Goal: Find specific page/section: Find specific page/section

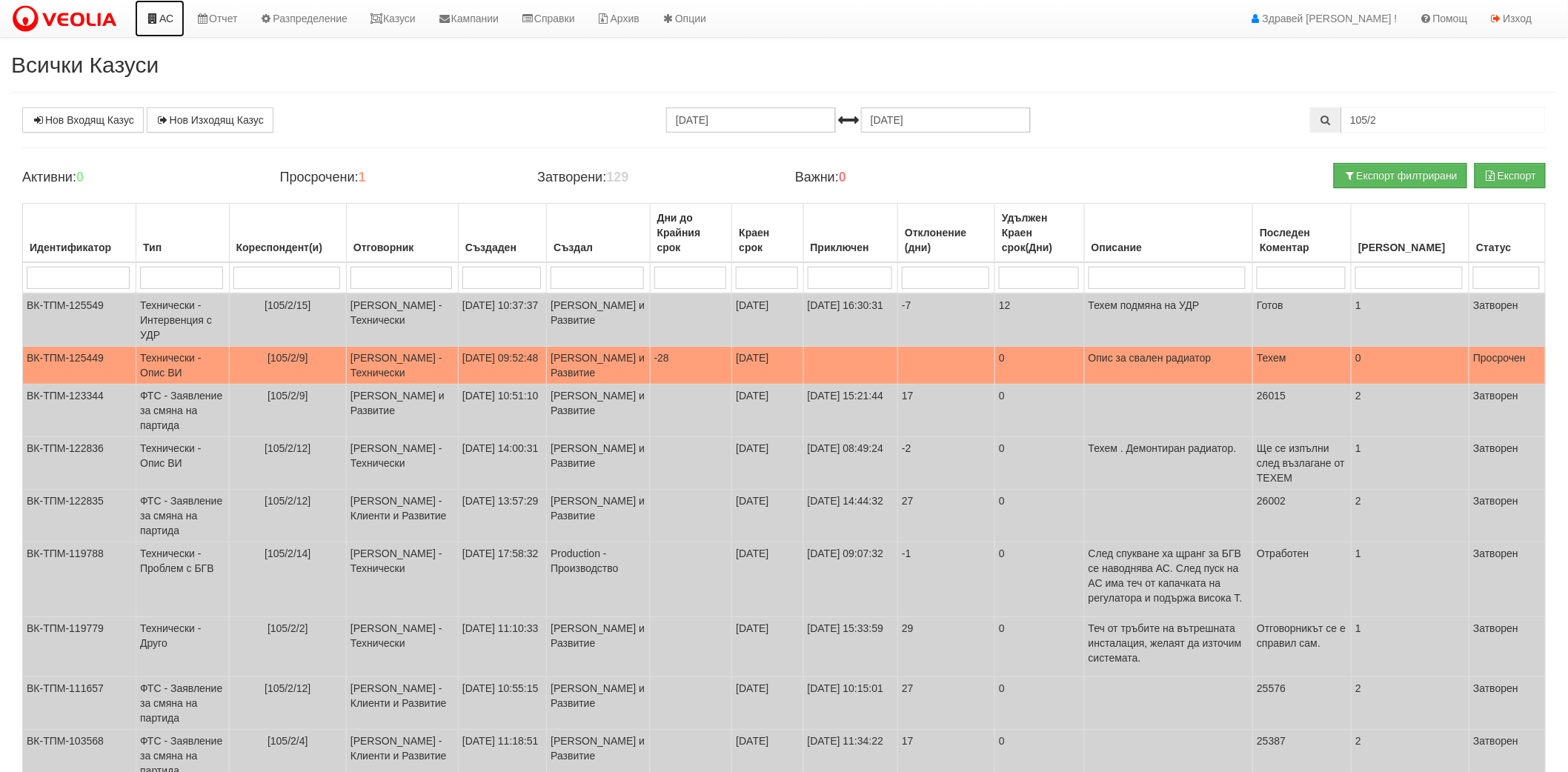
click at [167, 25] on link "АС" at bounding box center [159, 19] width 50 height 37
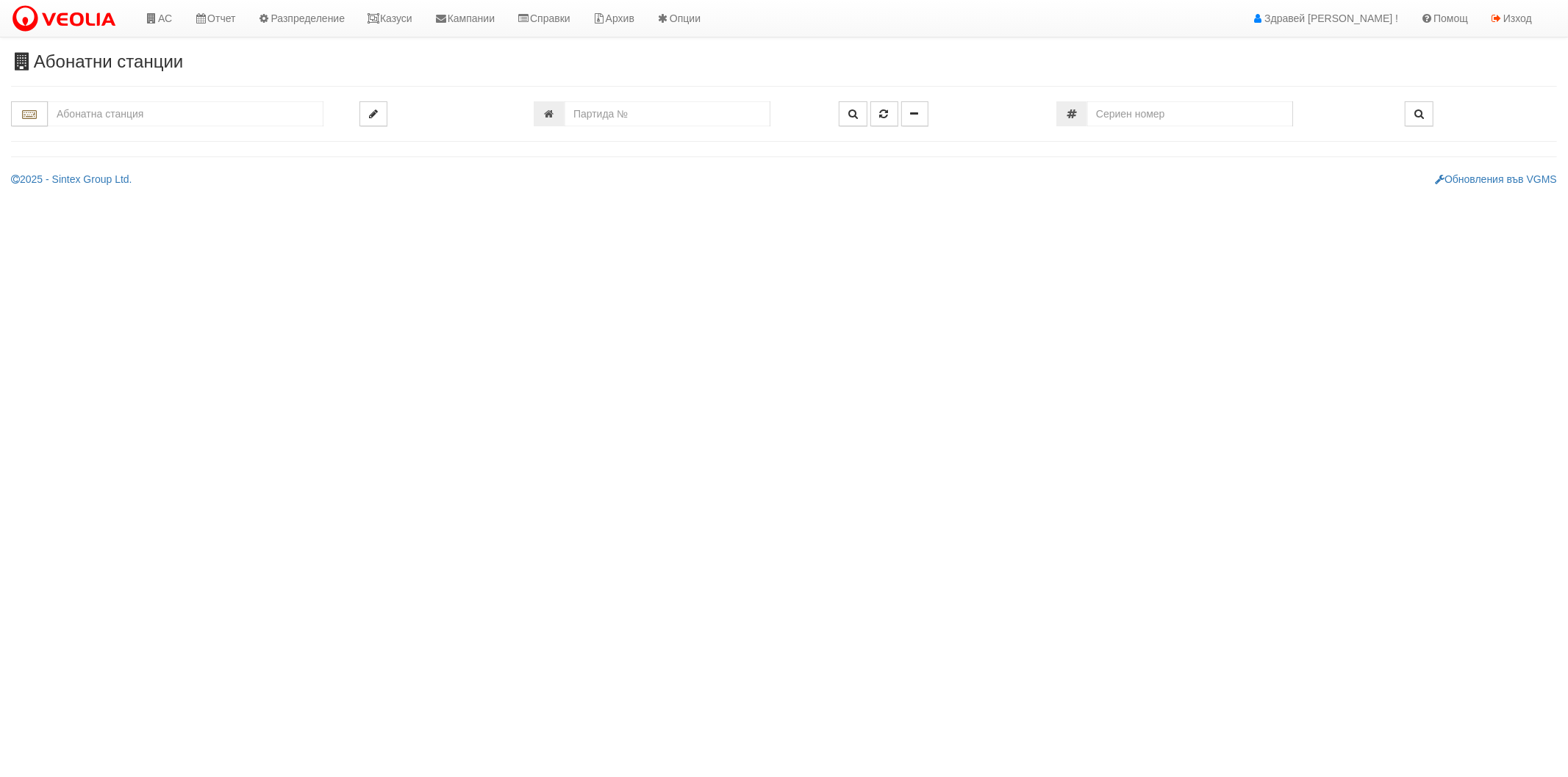
click at [180, 107] on input "text" at bounding box center [186, 114] width 275 height 25
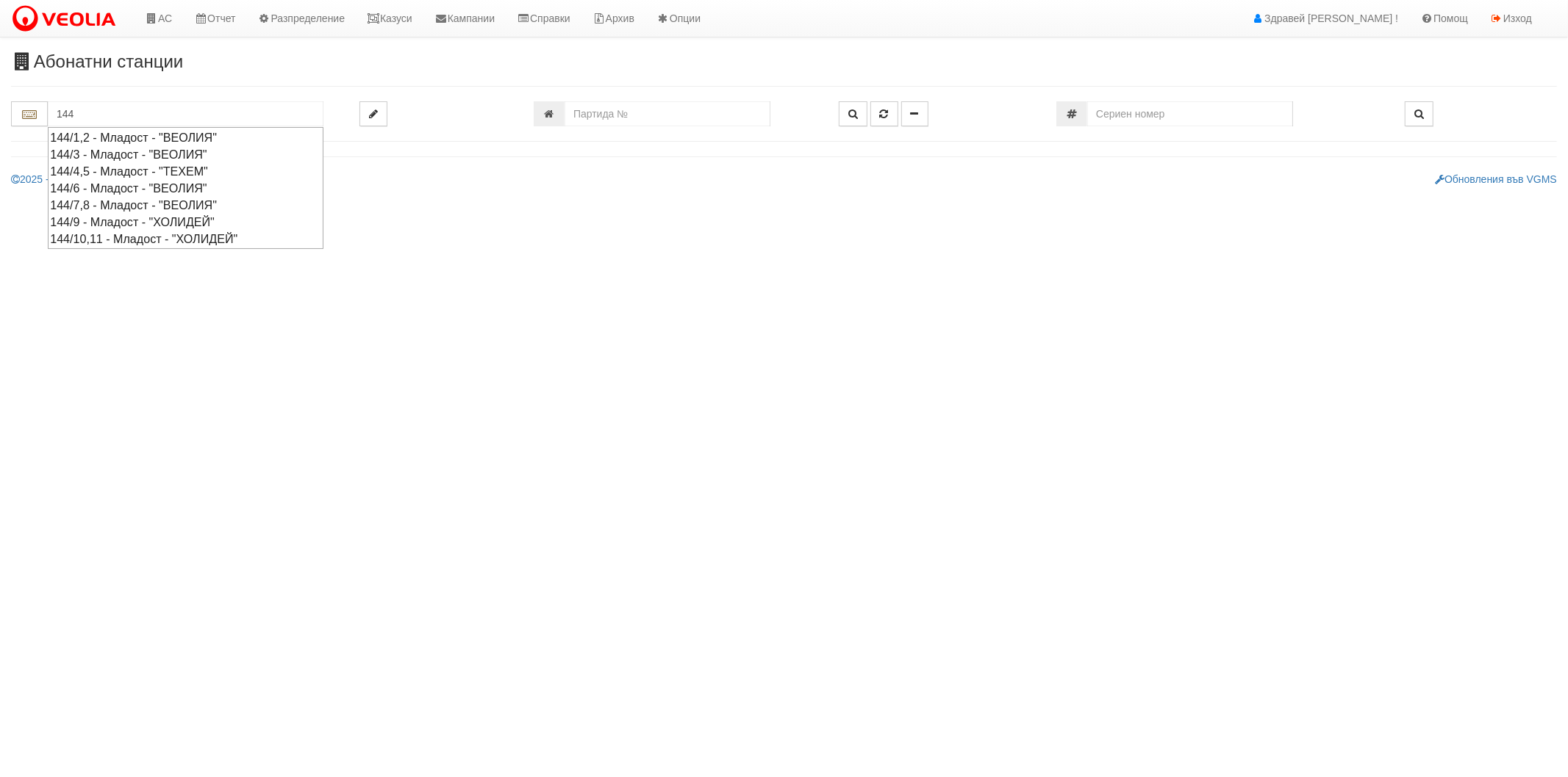
click at [137, 133] on div "144/1,2 - Младост - "ВЕОЛИЯ"" at bounding box center [186, 138] width 271 height 17
type input "144/1,2 - Младост - "ВЕОЛИЯ""
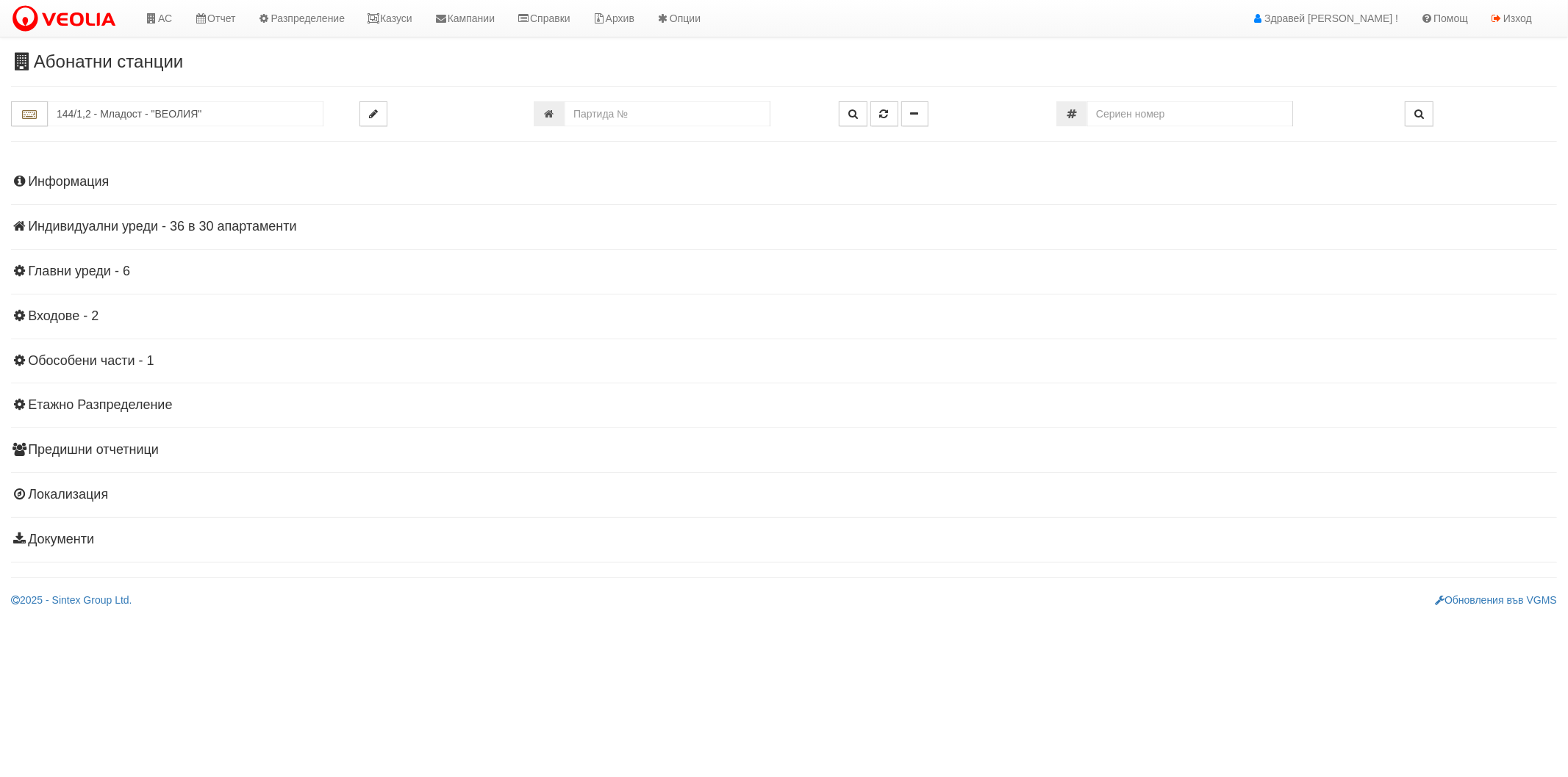
click at [82, 185] on h4 "Информация" at bounding box center [783, 182] width 1545 height 15
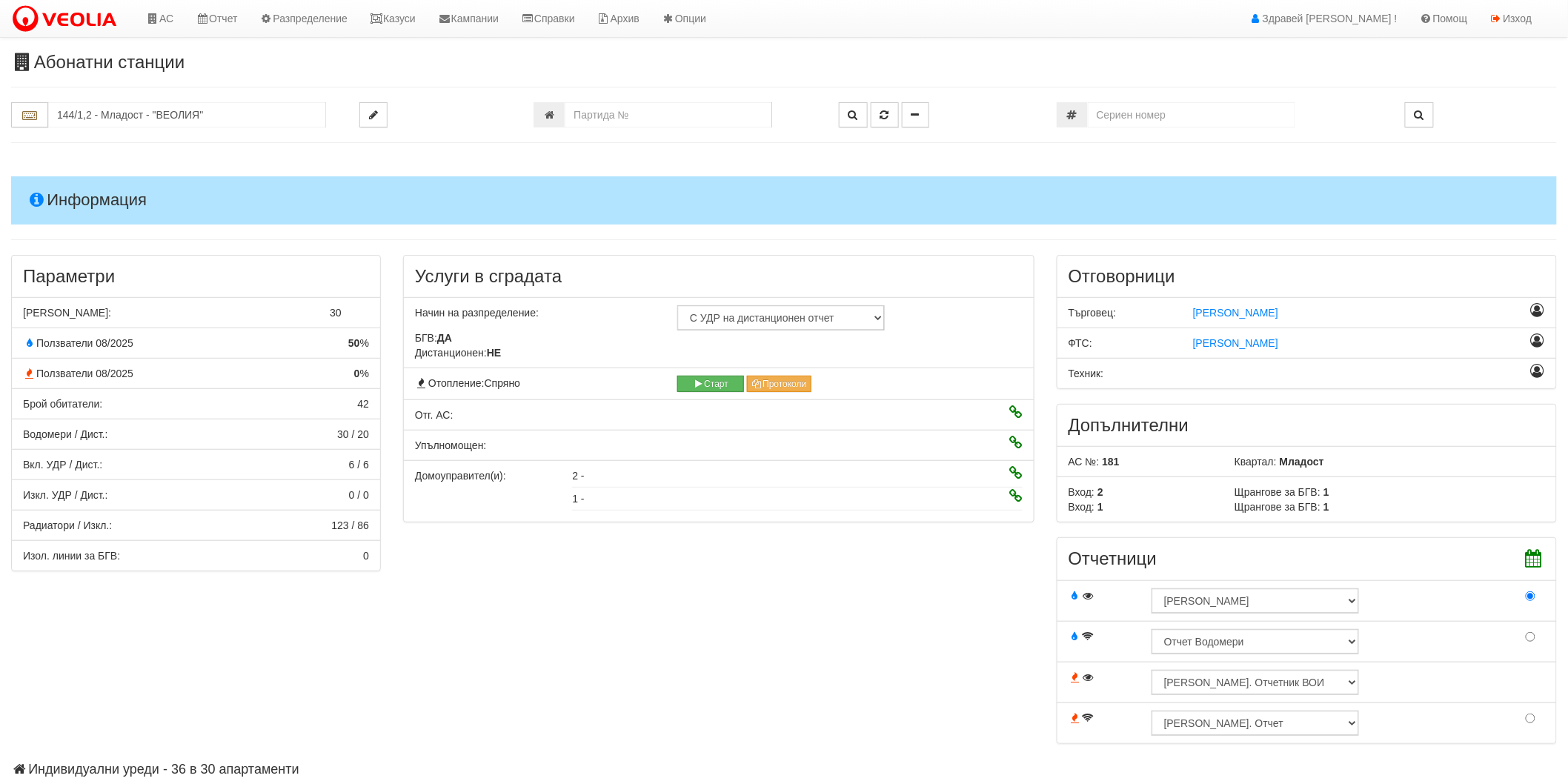
click at [83, 186] on h4 "Информация" at bounding box center [784, 200] width 1546 height 47
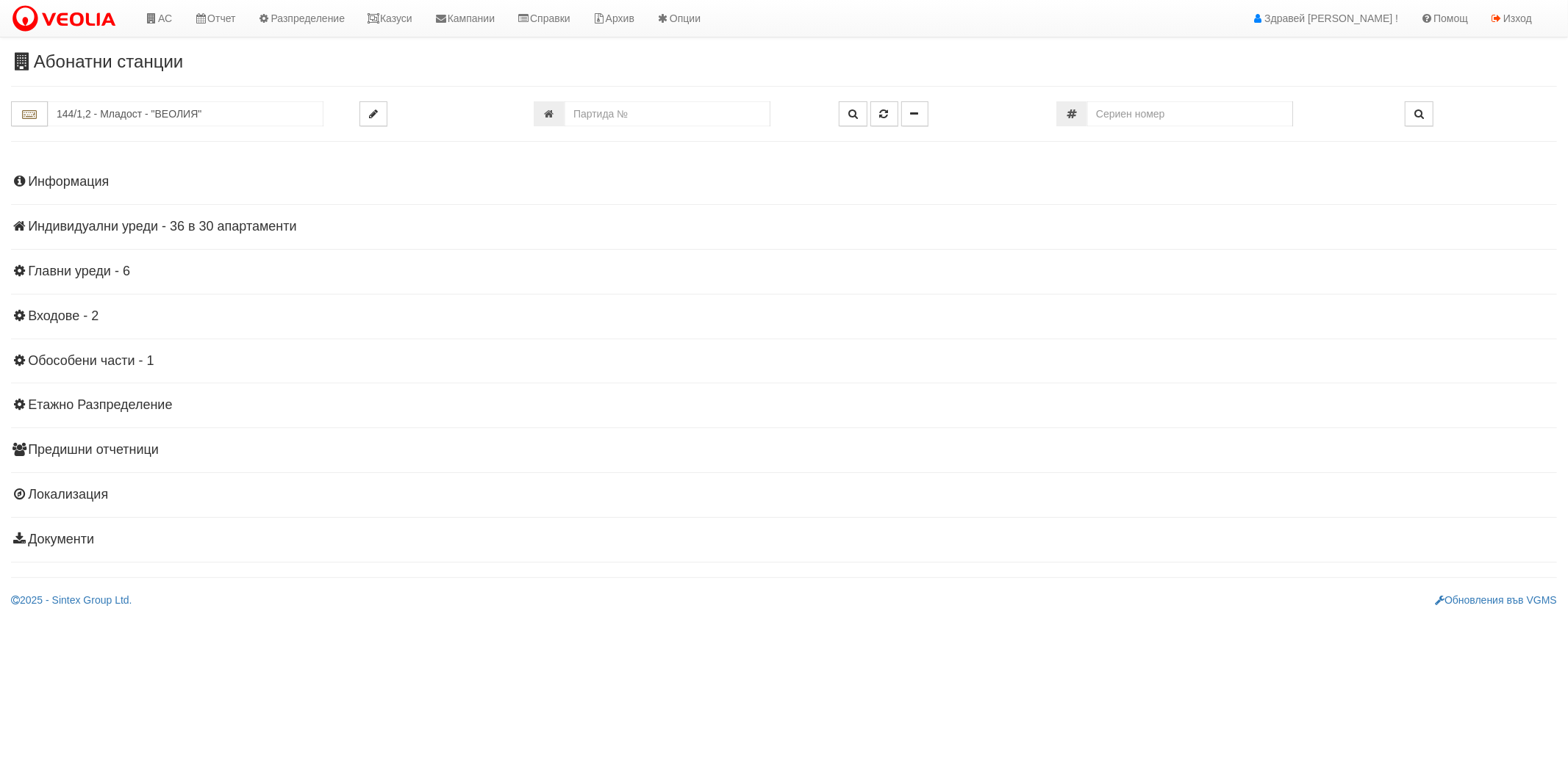
click at [82, 224] on h4 "Индивидуални уреди - 36 в 30 апартаменти" at bounding box center [783, 227] width 1545 height 15
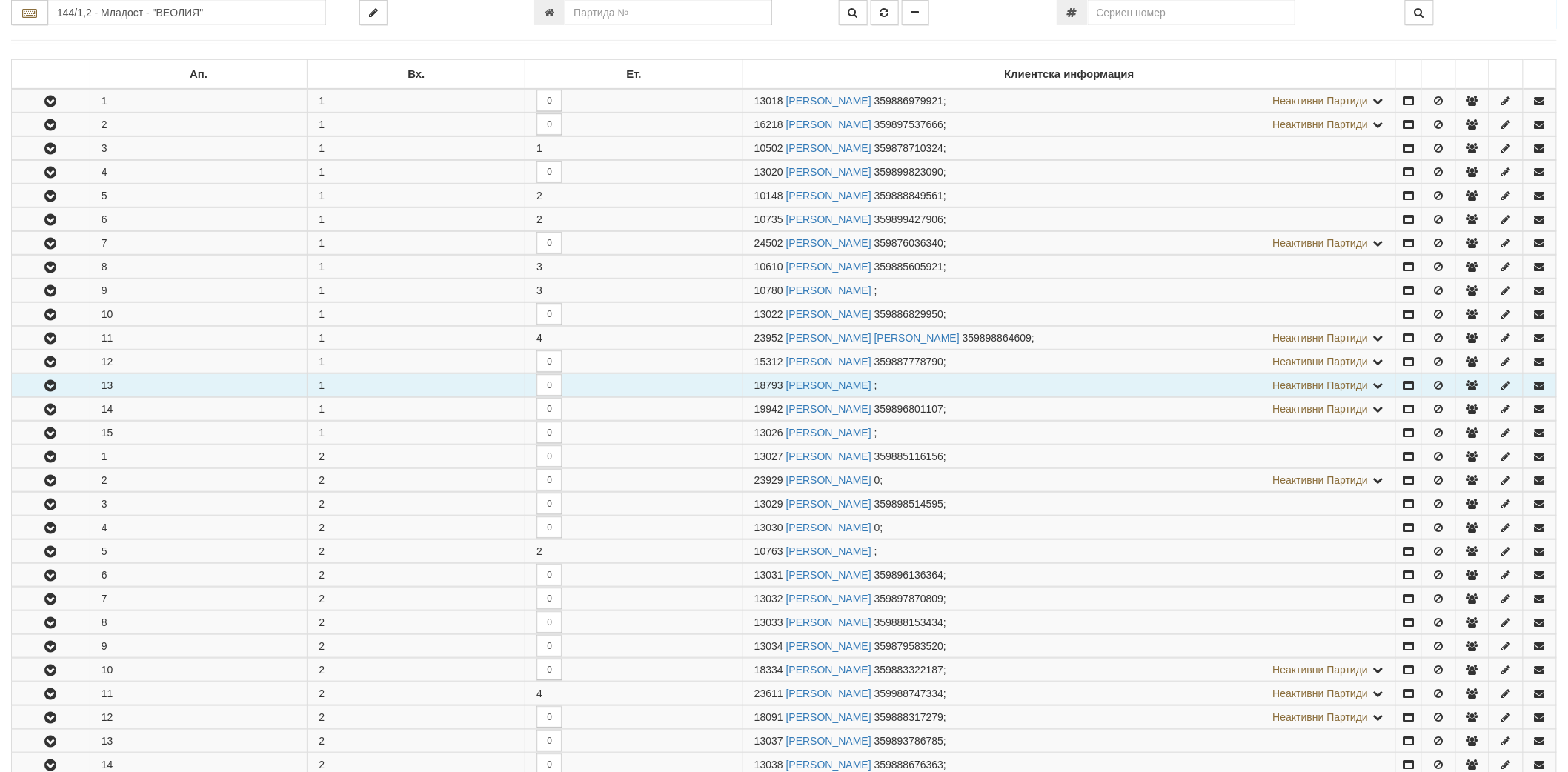
scroll to position [247, 0]
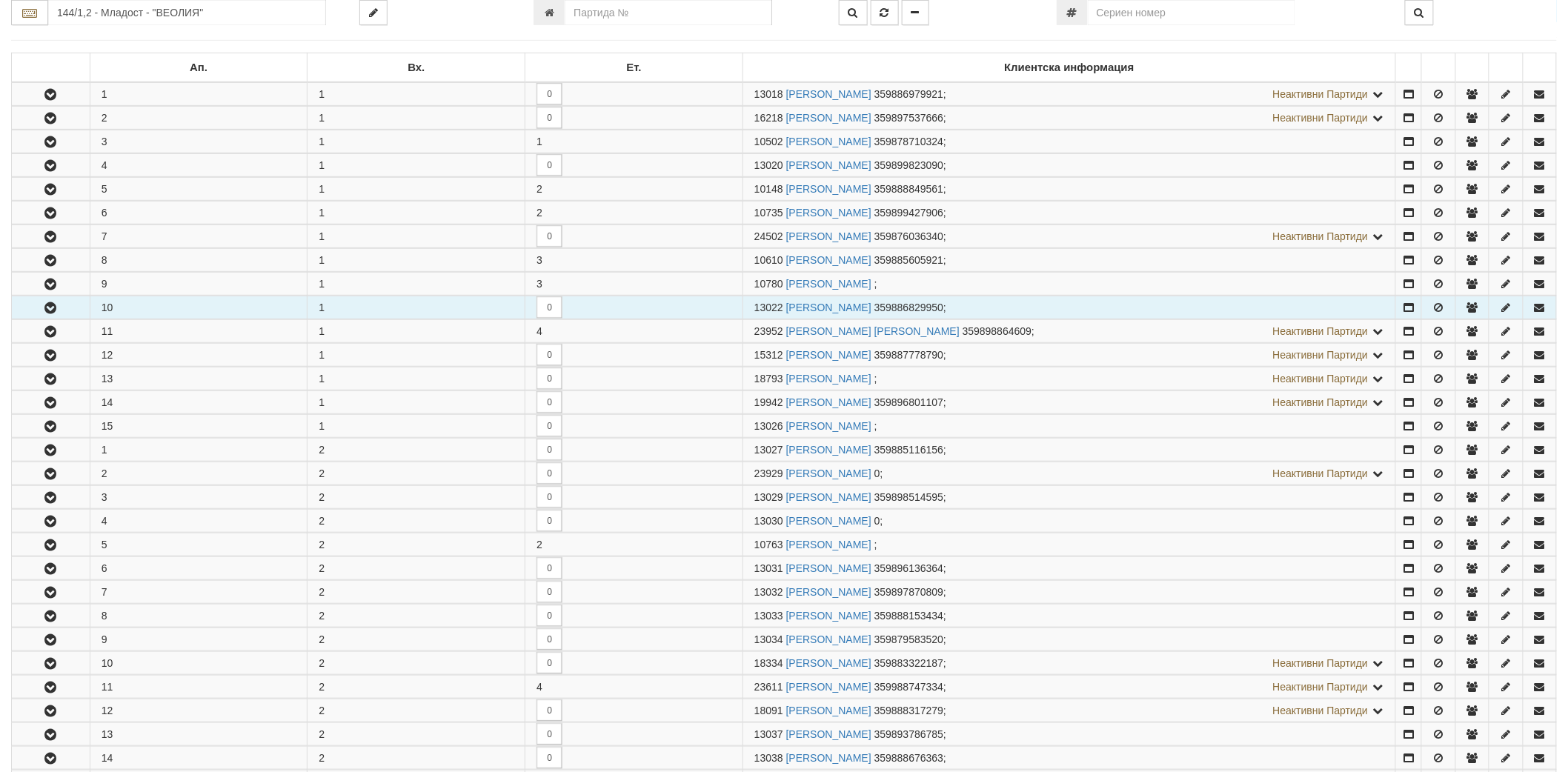
click at [42, 307] on icon "button" at bounding box center [50, 308] width 18 height 10
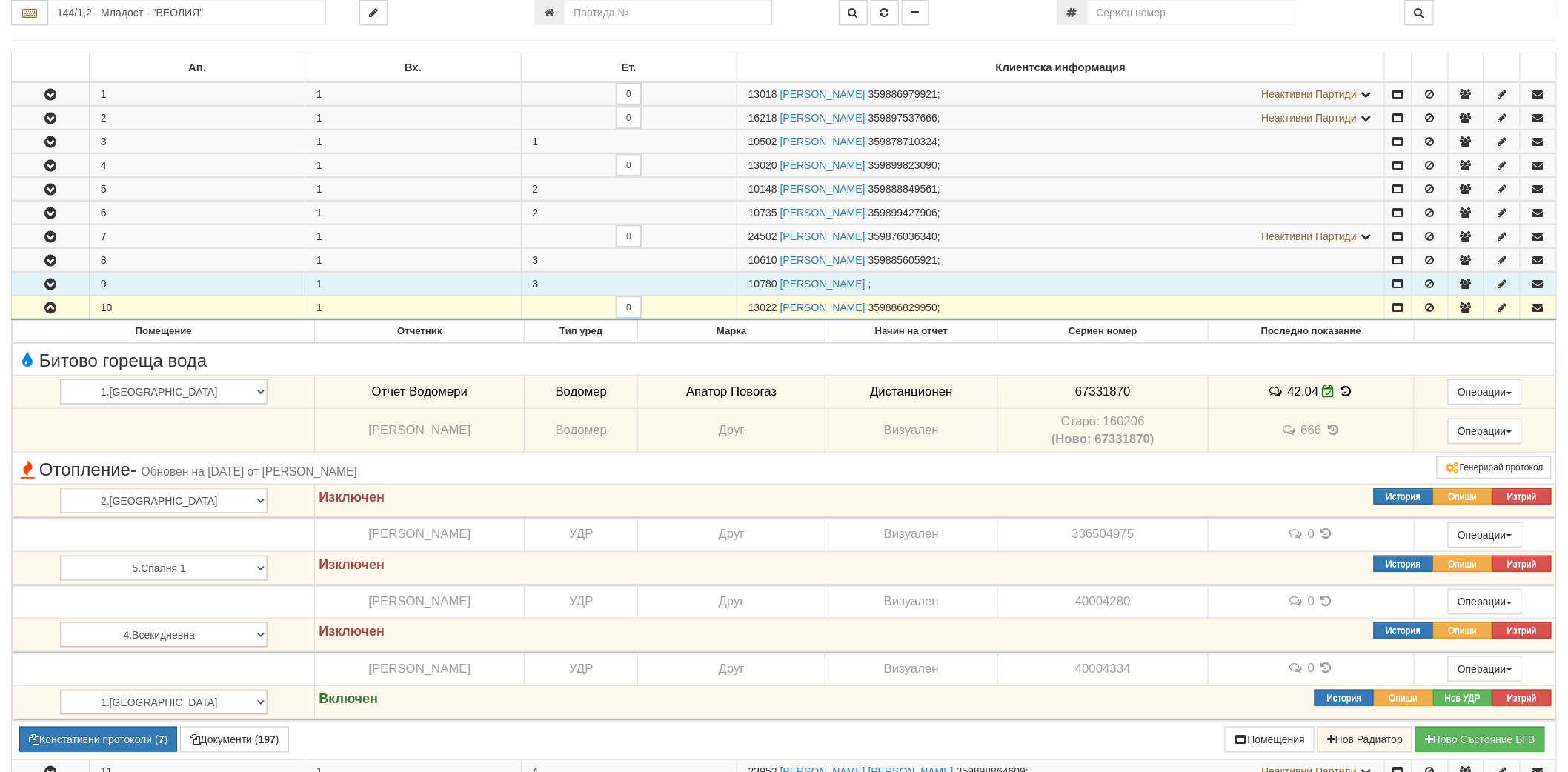
click at [47, 273] on button "button" at bounding box center [50, 284] width 77 height 22
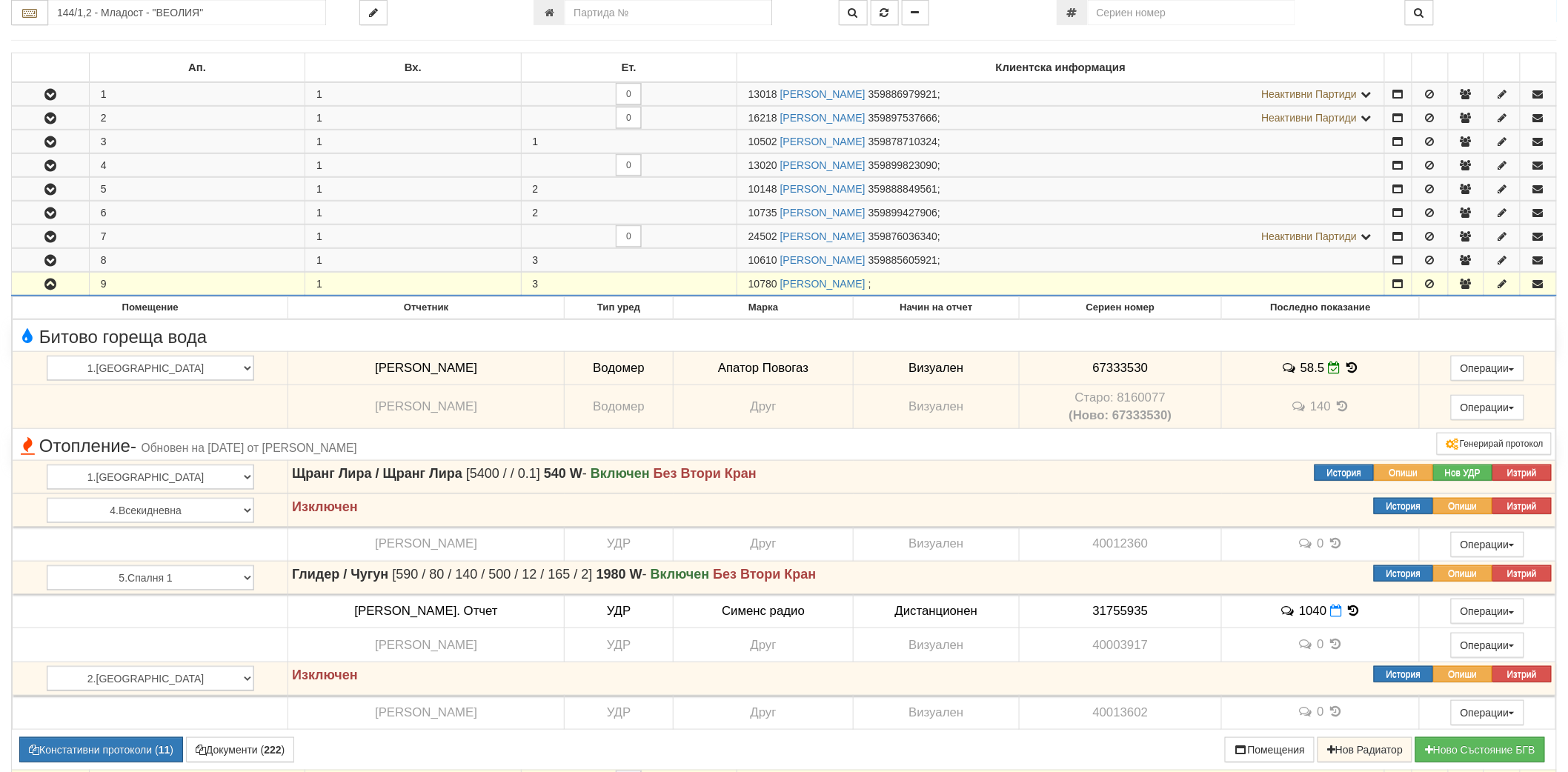
click at [63, 284] on button "button" at bounding box center [50, 284] width 77 height 22
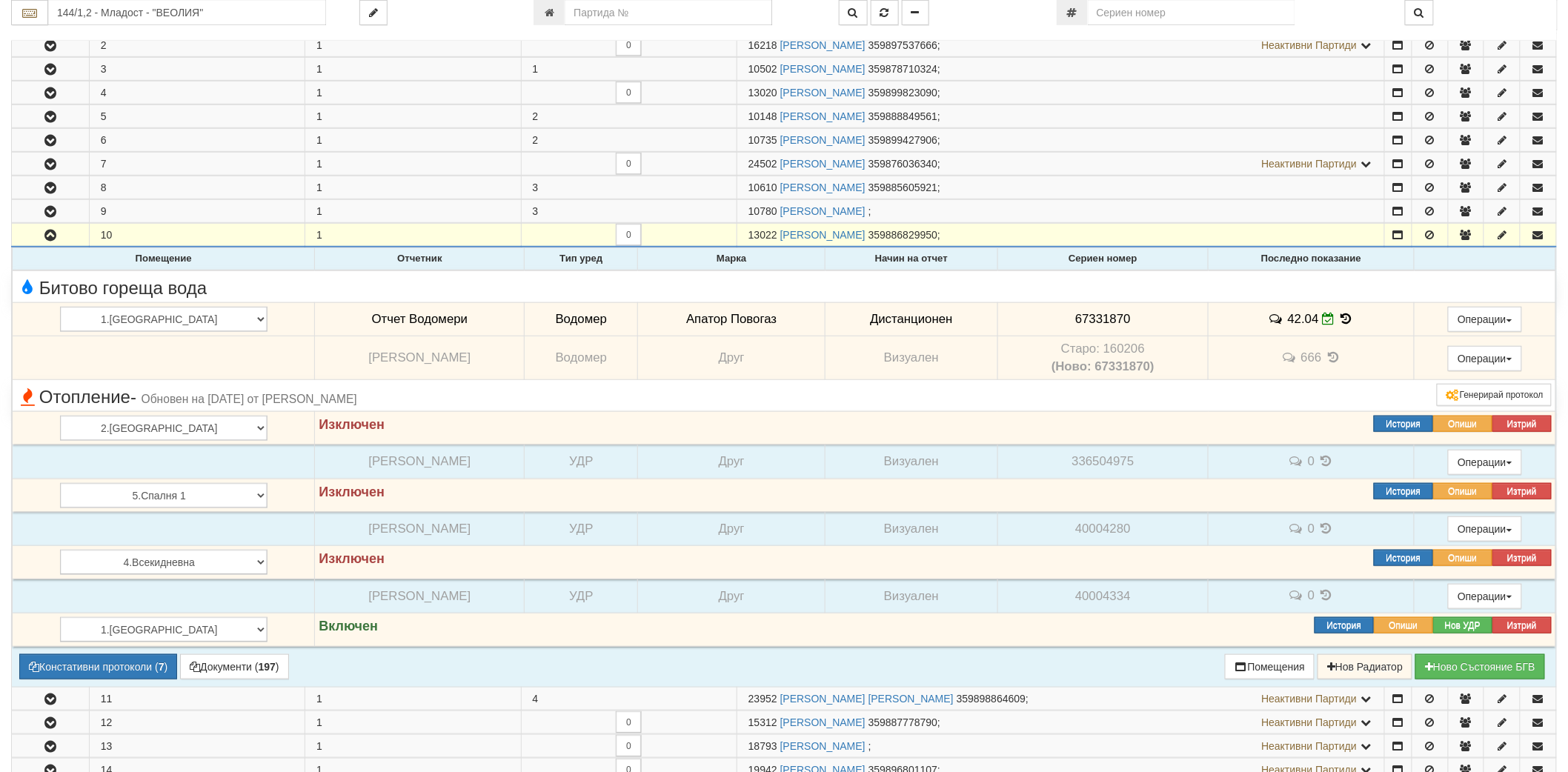
scroll to position [329, 0]
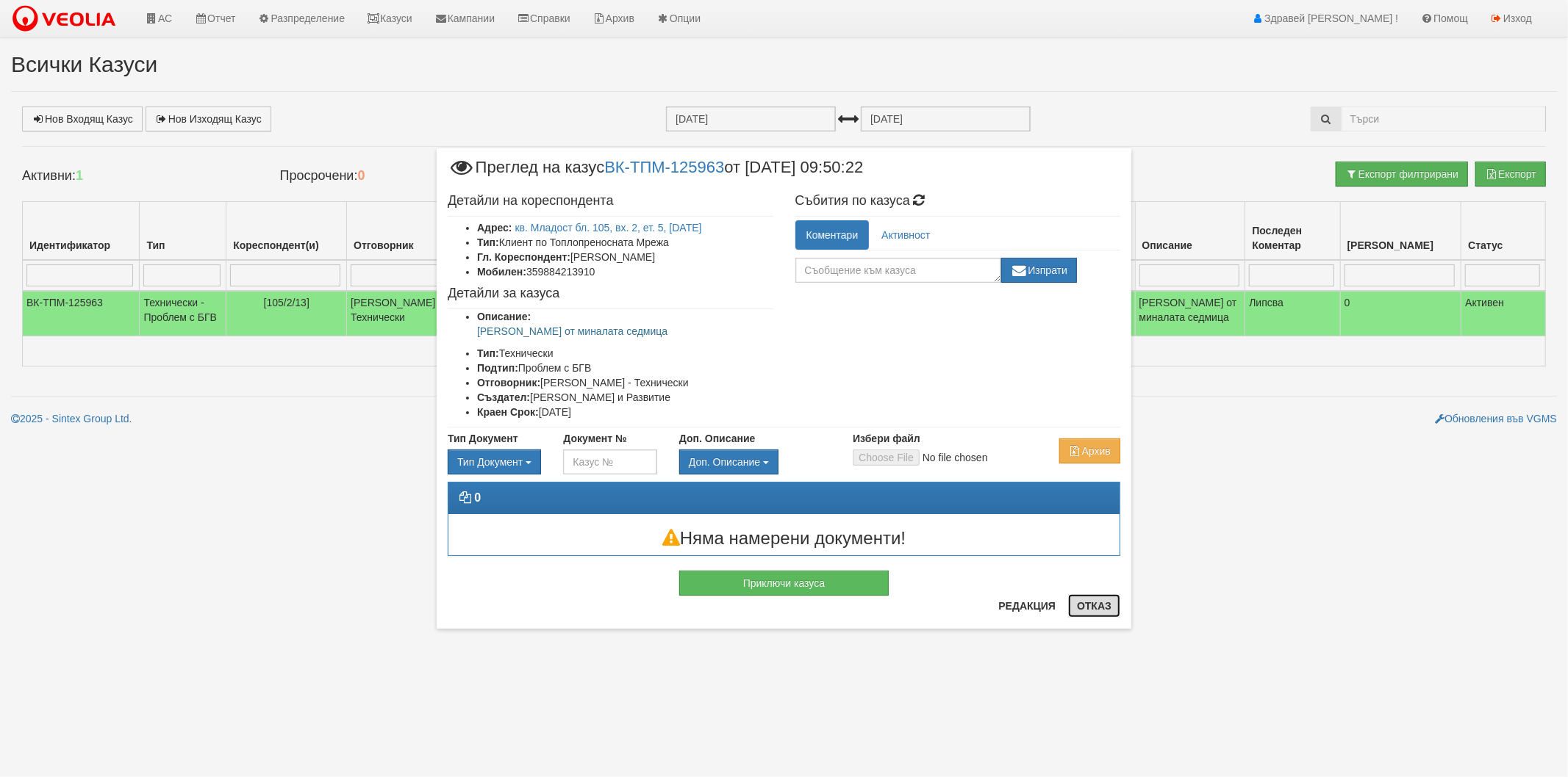
click at [1096, 613] on button "Отказ" at bounding box center [1094, 606] width 52 height 23
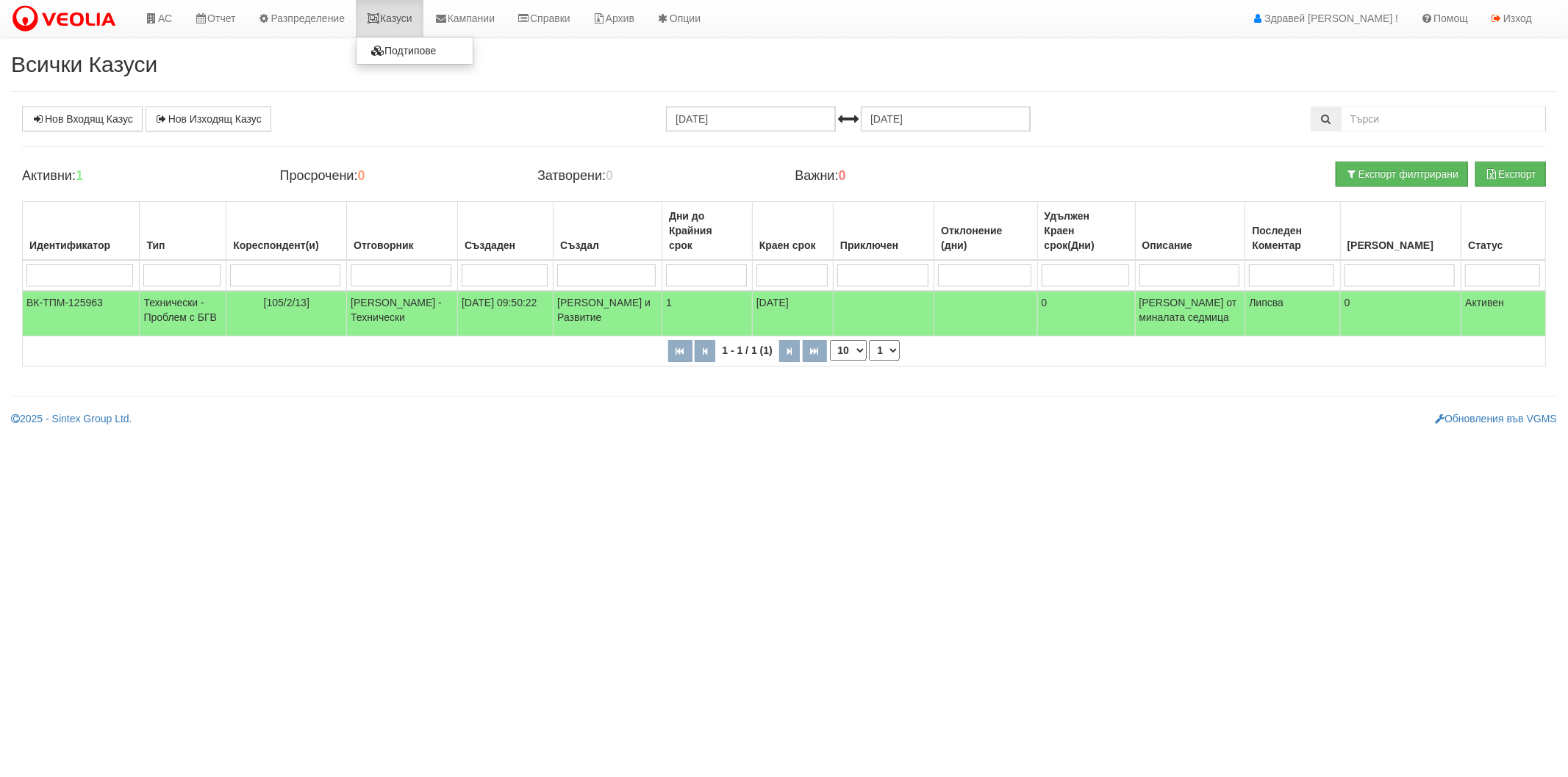
click at [390, 23] on link "Казуси" at bounding box center [389, 18] width 68 height 37
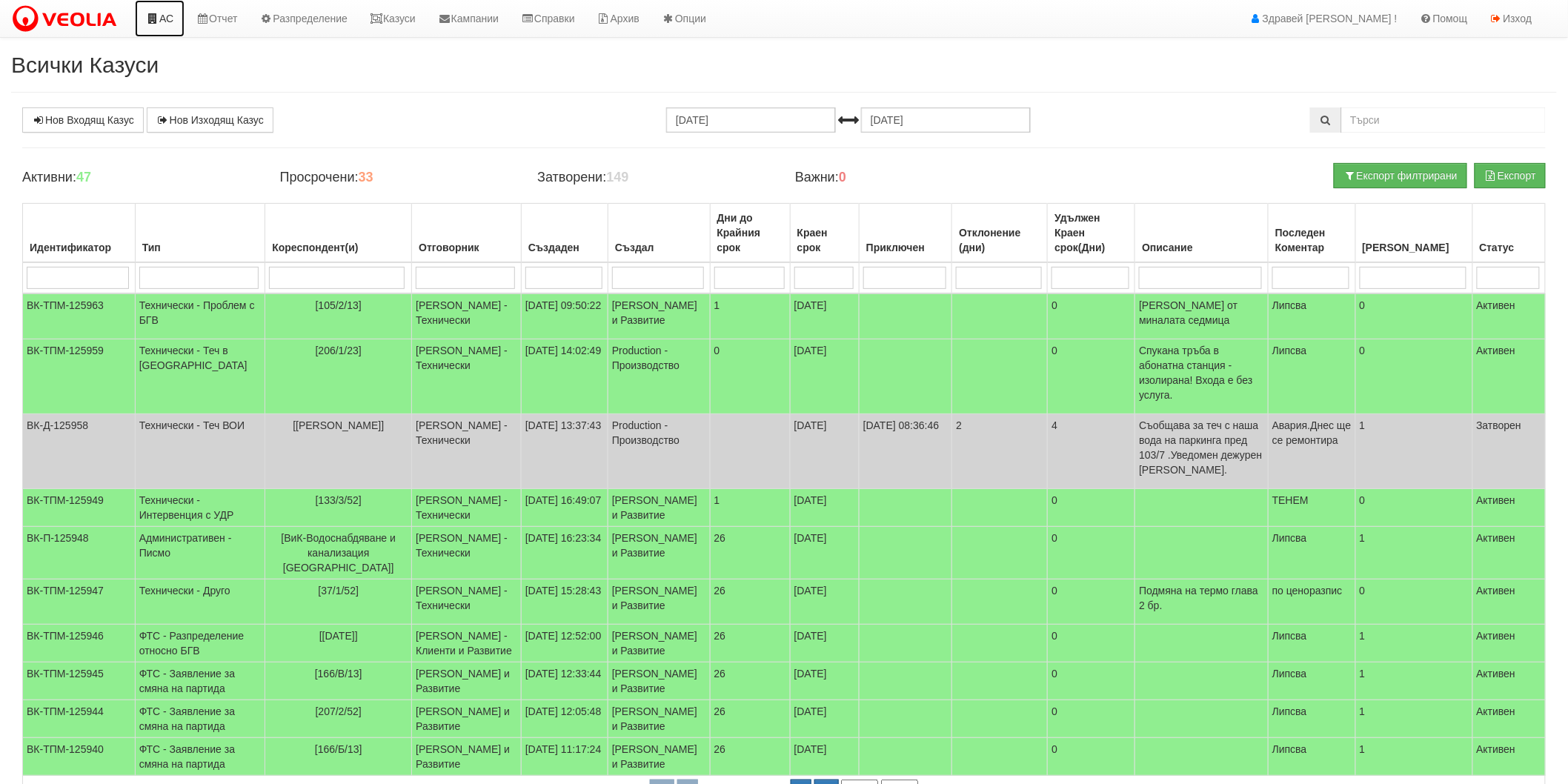
click at [175, 17] on link "АС" at bounding box center [159, 19] width 50 height 37
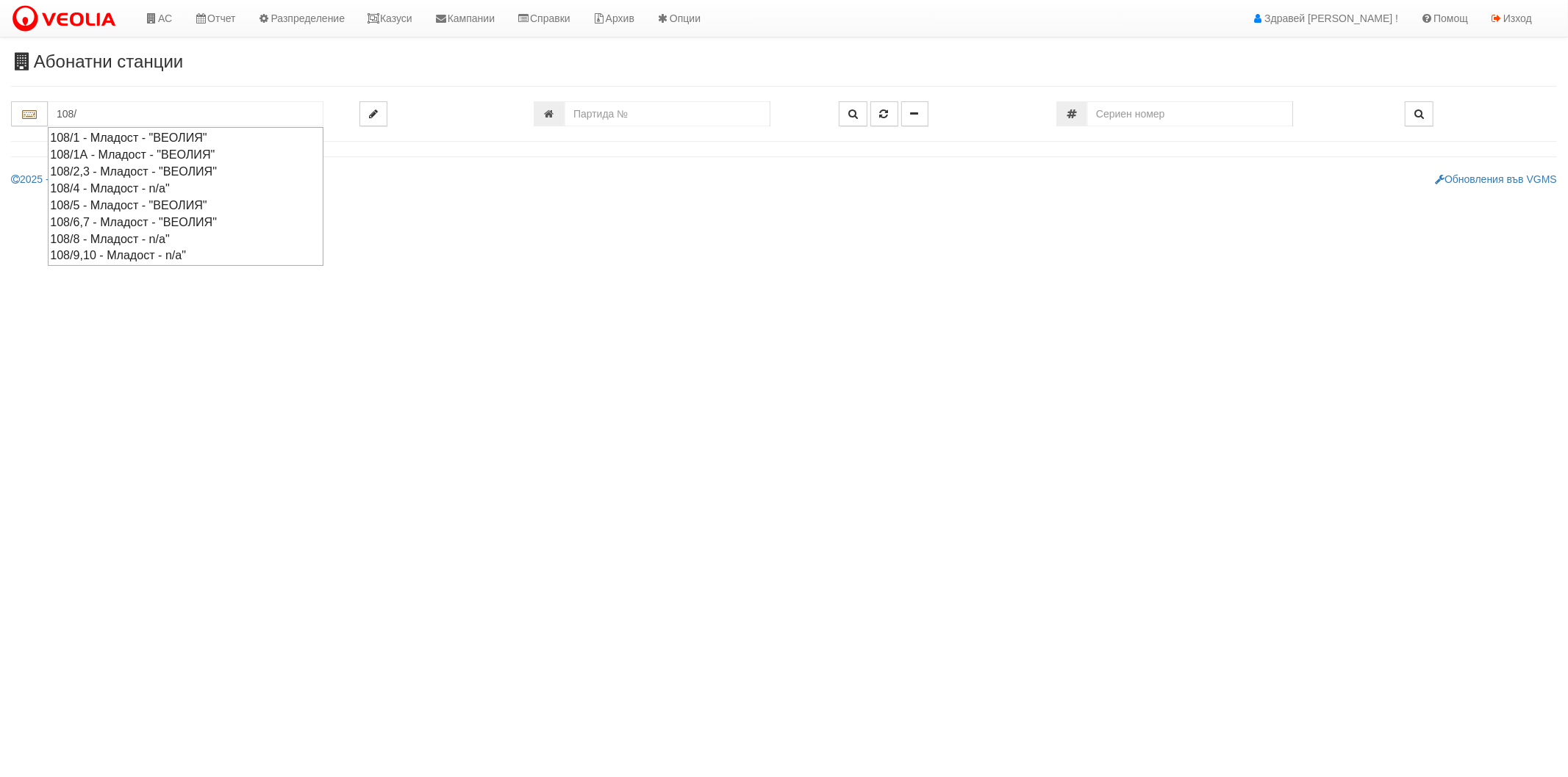
click at [133, 219] on div "108/6,7 - Младост - "ВЕОЛИЯ"" at bounding box center [186, 222] width 271 height 17
type input "108/6,7 - Младост - "ВЕОЛИЯ""
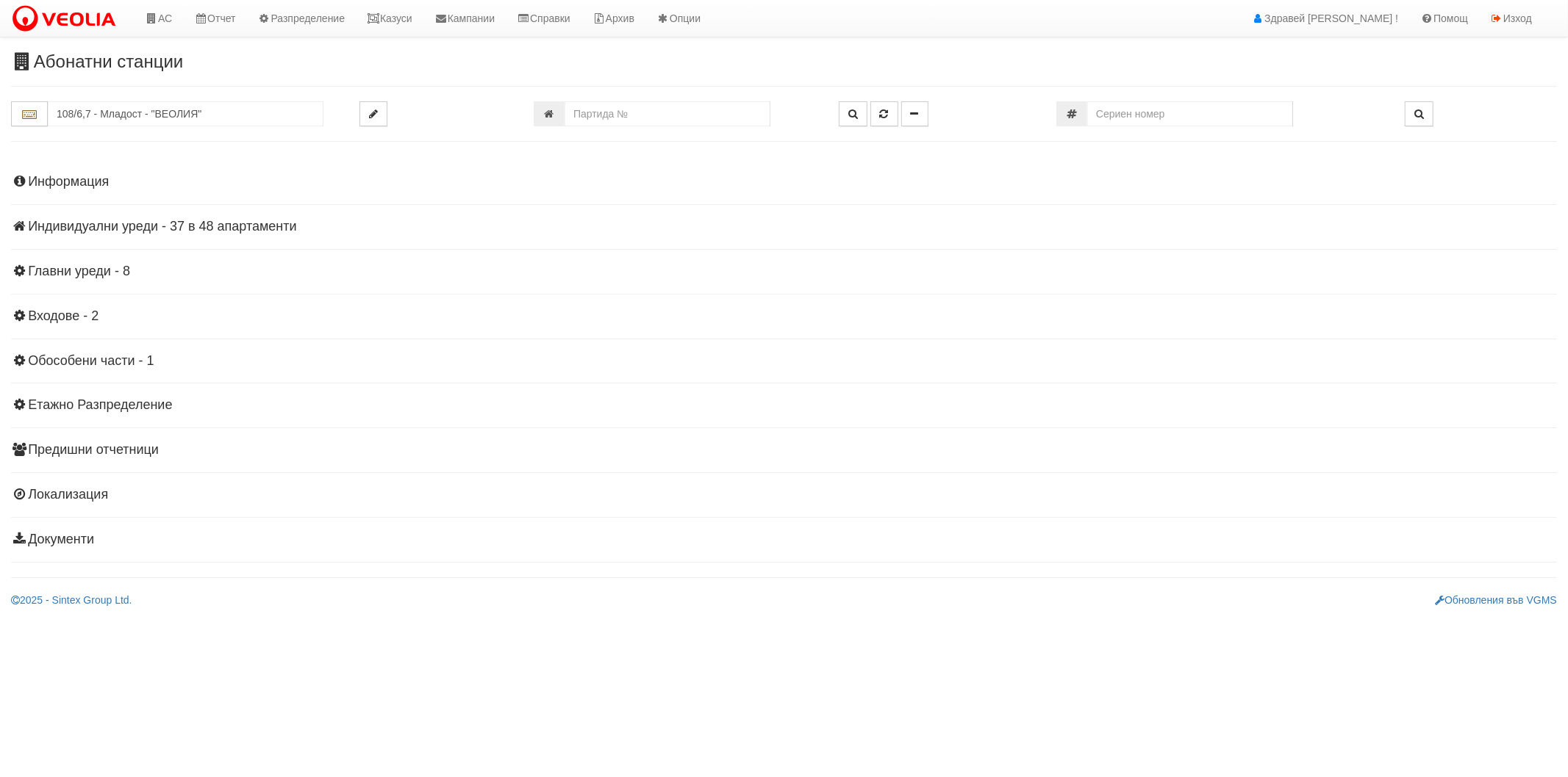
click at [123, 226] on h4 "Индивидуални уреди - 37 в 48 апартаменти" at bounding box center [783, 227] width 1545 height 15
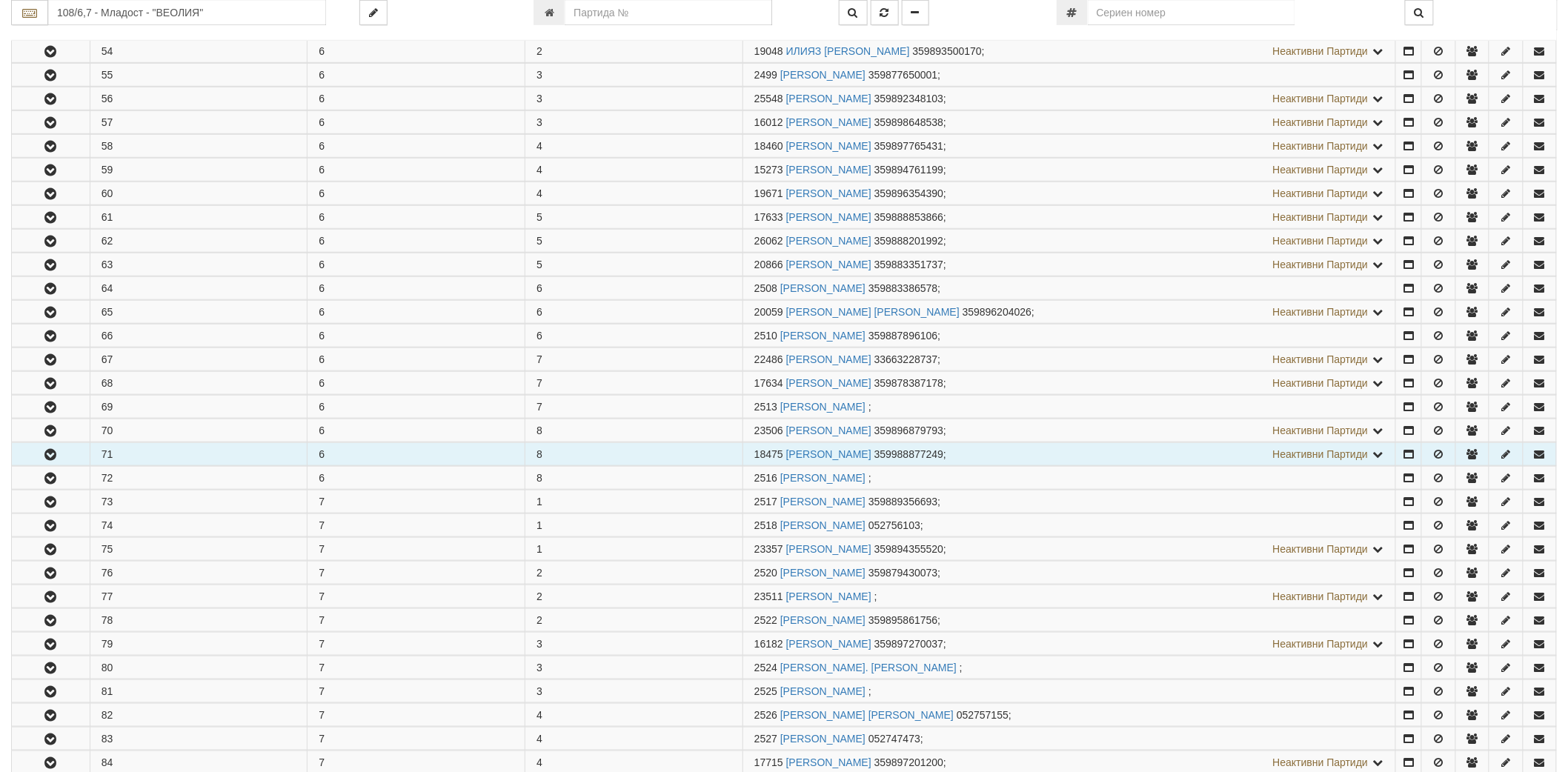
scroll to position [411, 0]
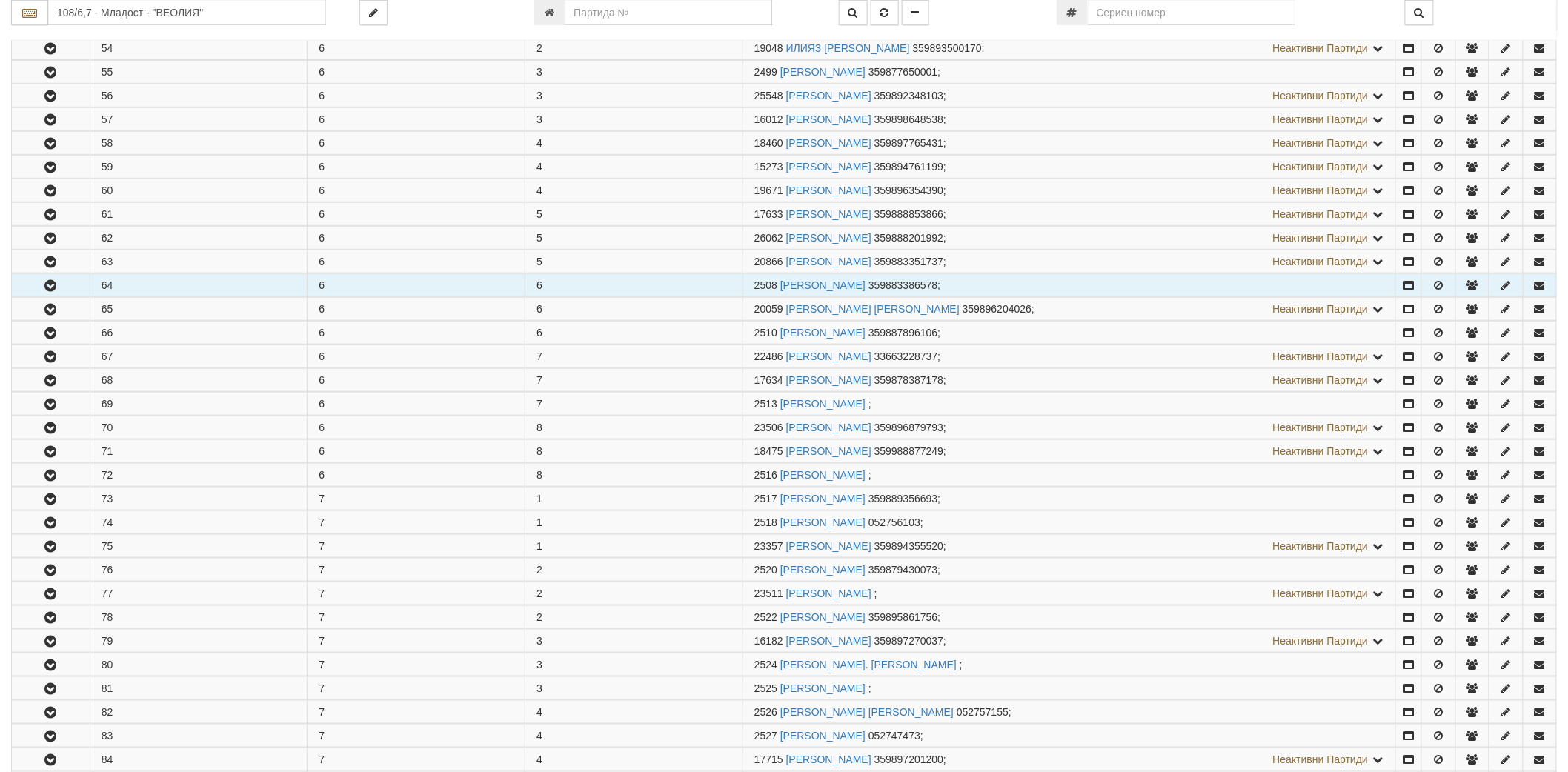
click at [50, 286] on icon "button" at bounding box center [50, 286] width 18 height 10
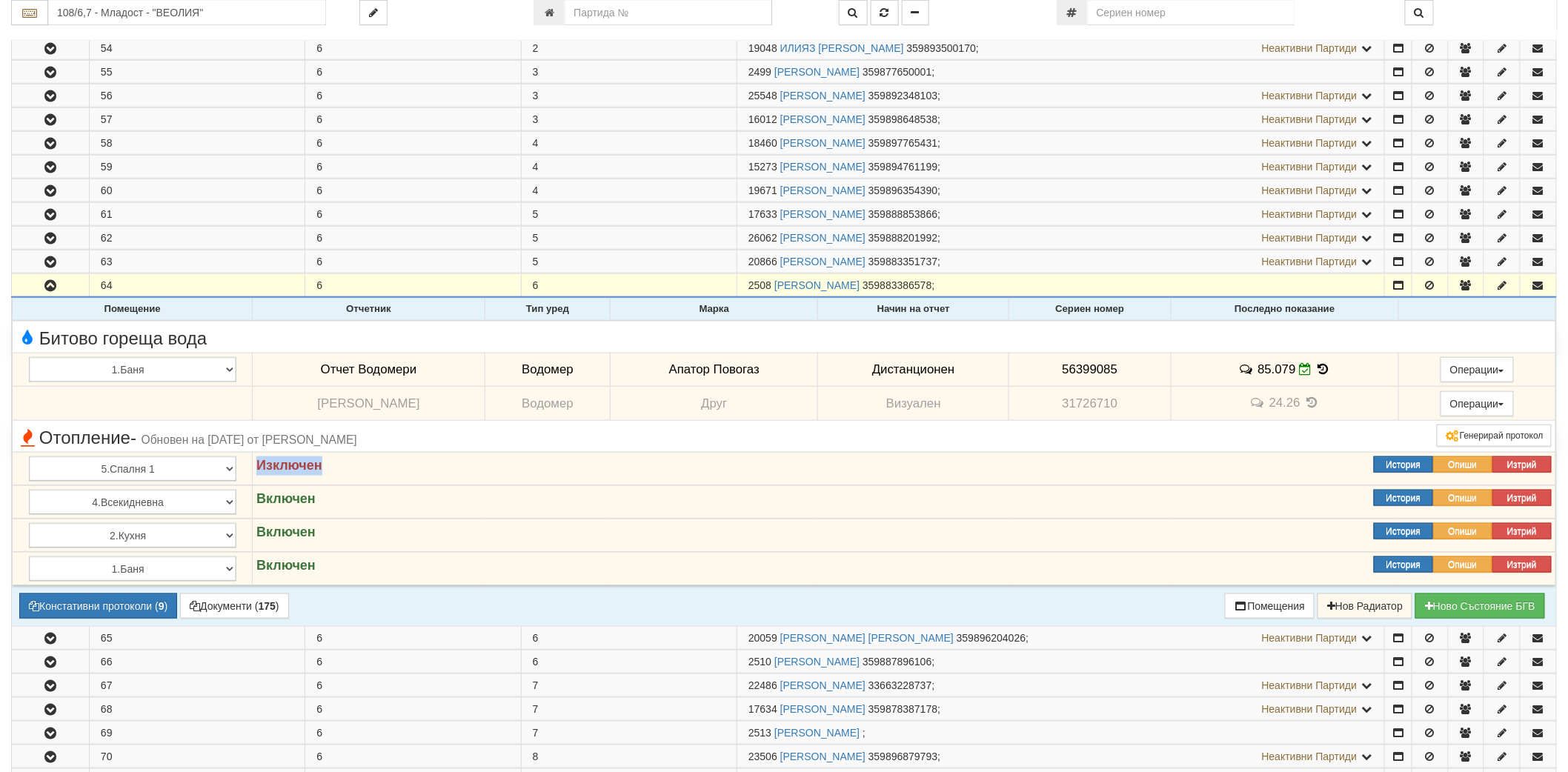
drag, startPoint x: 334, startPoint y: 471, endPoint x: 255, endPoint y: 460, distance: 79.8
click at [255, 460] on div "Изключен" at bounding box center [739, 466] width 988 height 19
click at [260, 462] on strong "Изключен" at bounding box center [289, 466] width 66 height 15
